Goal: Find specific page/section: Find specific page/section

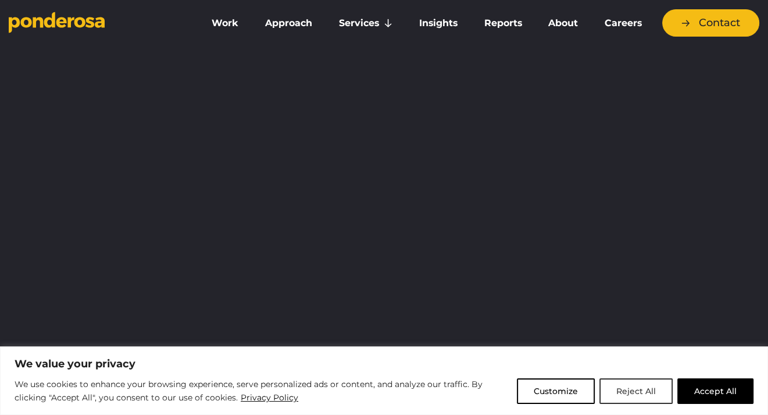
click at [633, 391] on button "Reject All" at bounding box center [636, 392] width 73 height 26
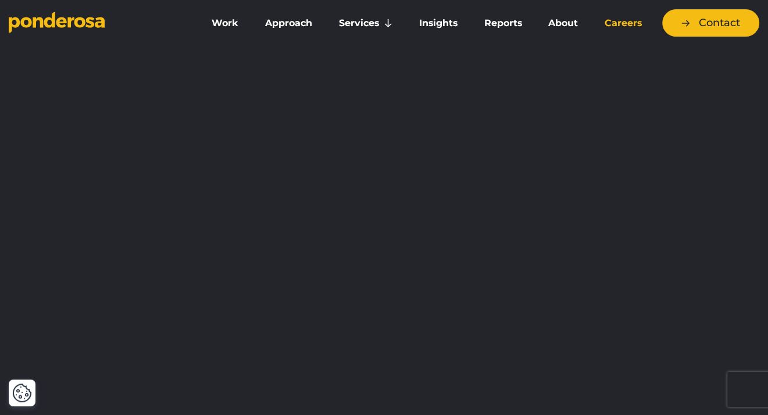
click at [627, 25] on link "Careers" at bounding box center [623, 23] width 59 height 24
